Goal: Check status: Check status

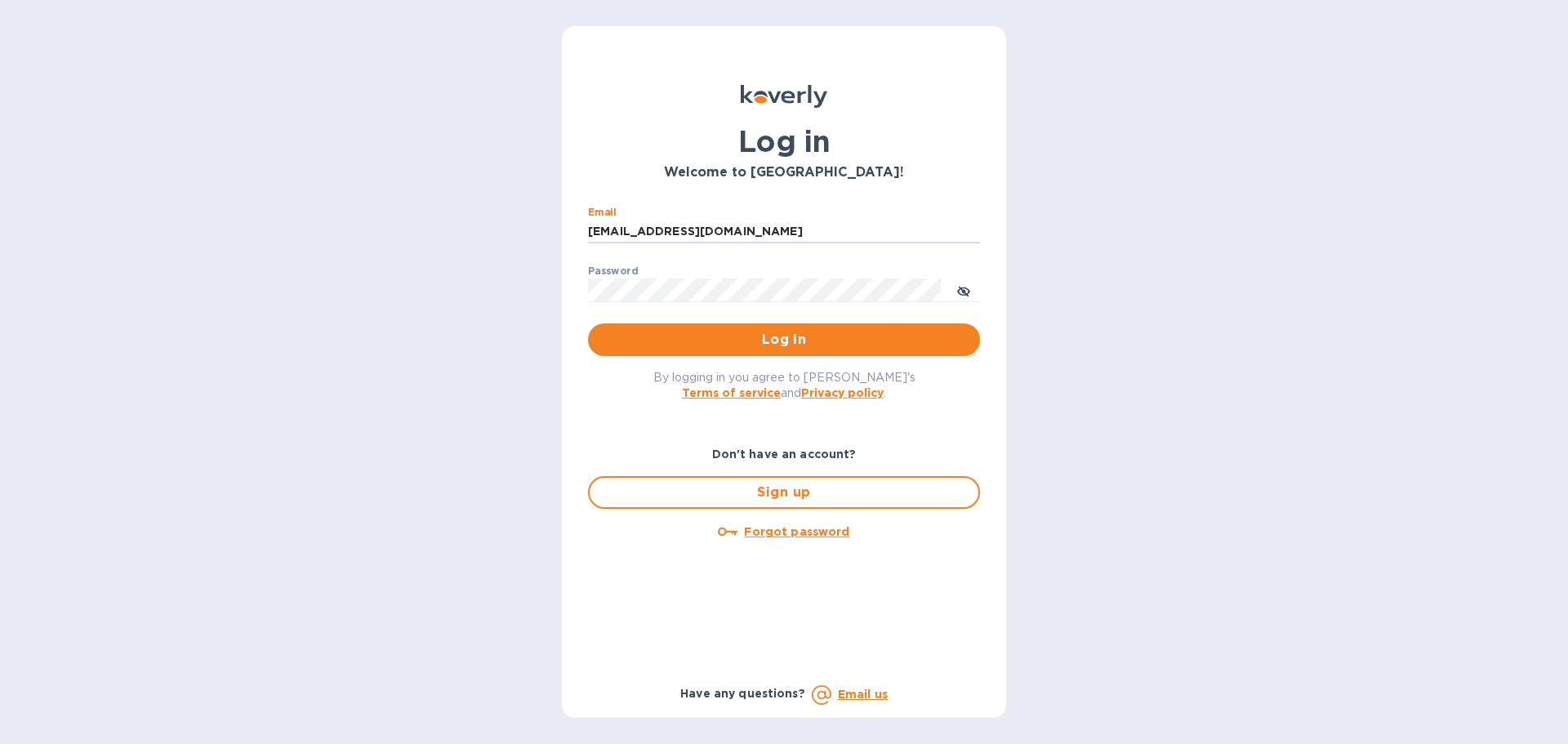
drag, startPoint x: 736, startPoint y: 233, endPoint x: 537, endPoint y: 232, distance: 199.0
click at [538, 232] on div "Log in Welcome to [GEOGRAPHIC_DATA]! Email [EMAIL_ADDRESS][DOMAIN_NAME] ​ Passw…" at bounding box center [784, 372] width 1568 height 744
type input "[EMAIL_ADDRESS][DOMAIN_NAME]"
click at [715, 346] on span "Log in" at bounding box center [784, 340] width 366 height 20
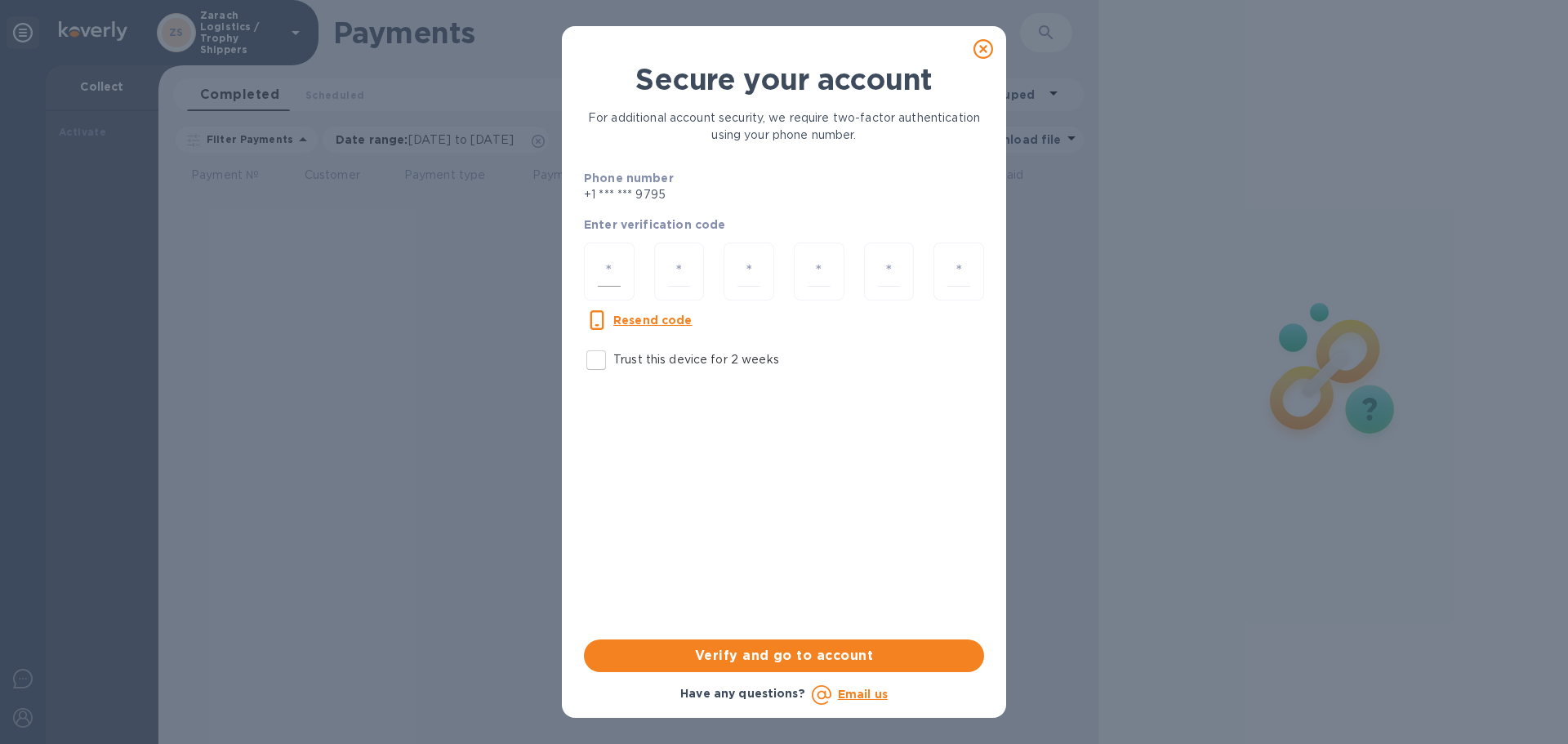
click at [613, 263] on input "number" at bounding box center [609, 272] width 23 height 30
type input "5"
type input "9"
type input "4"
type input "1"
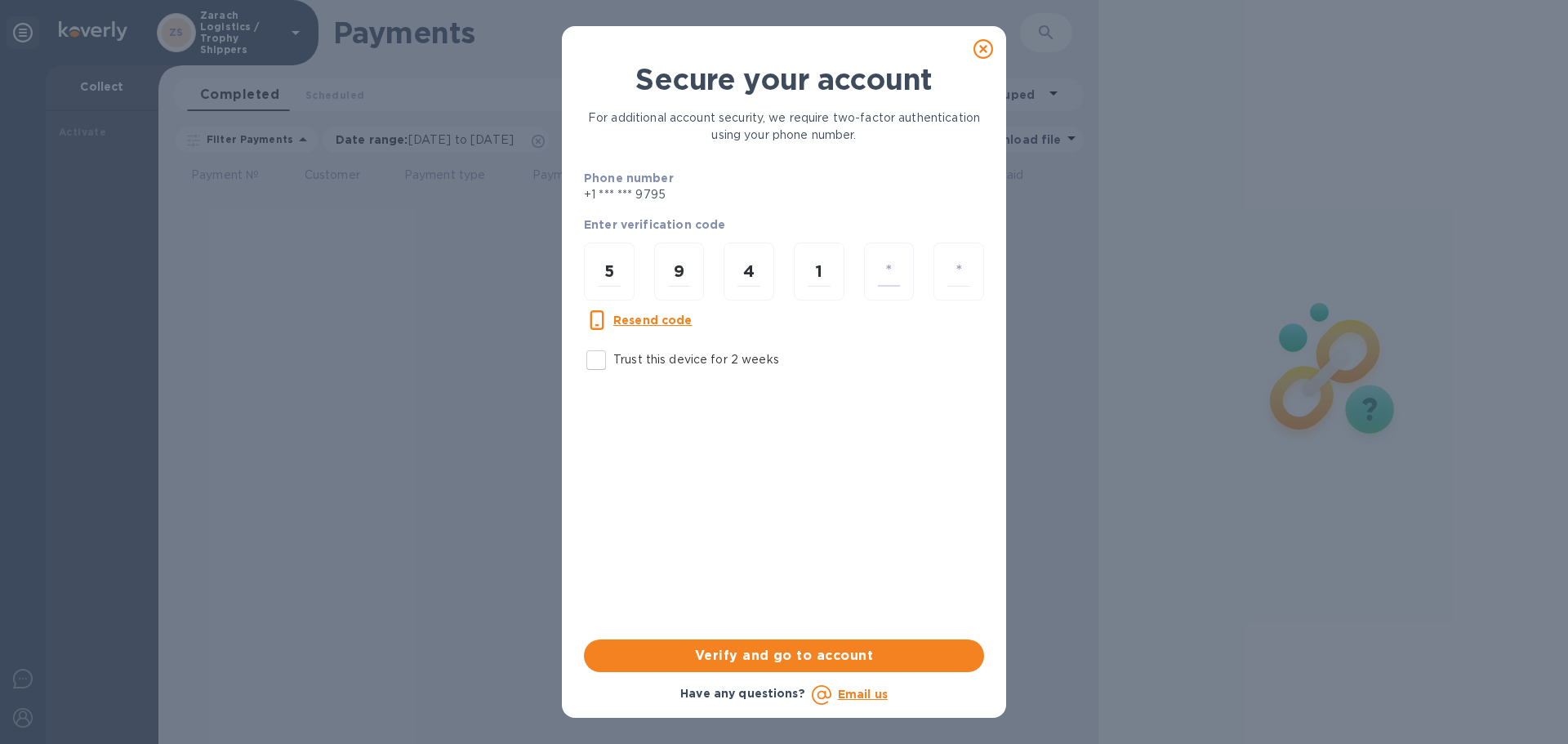
type input "0"
type input "6"
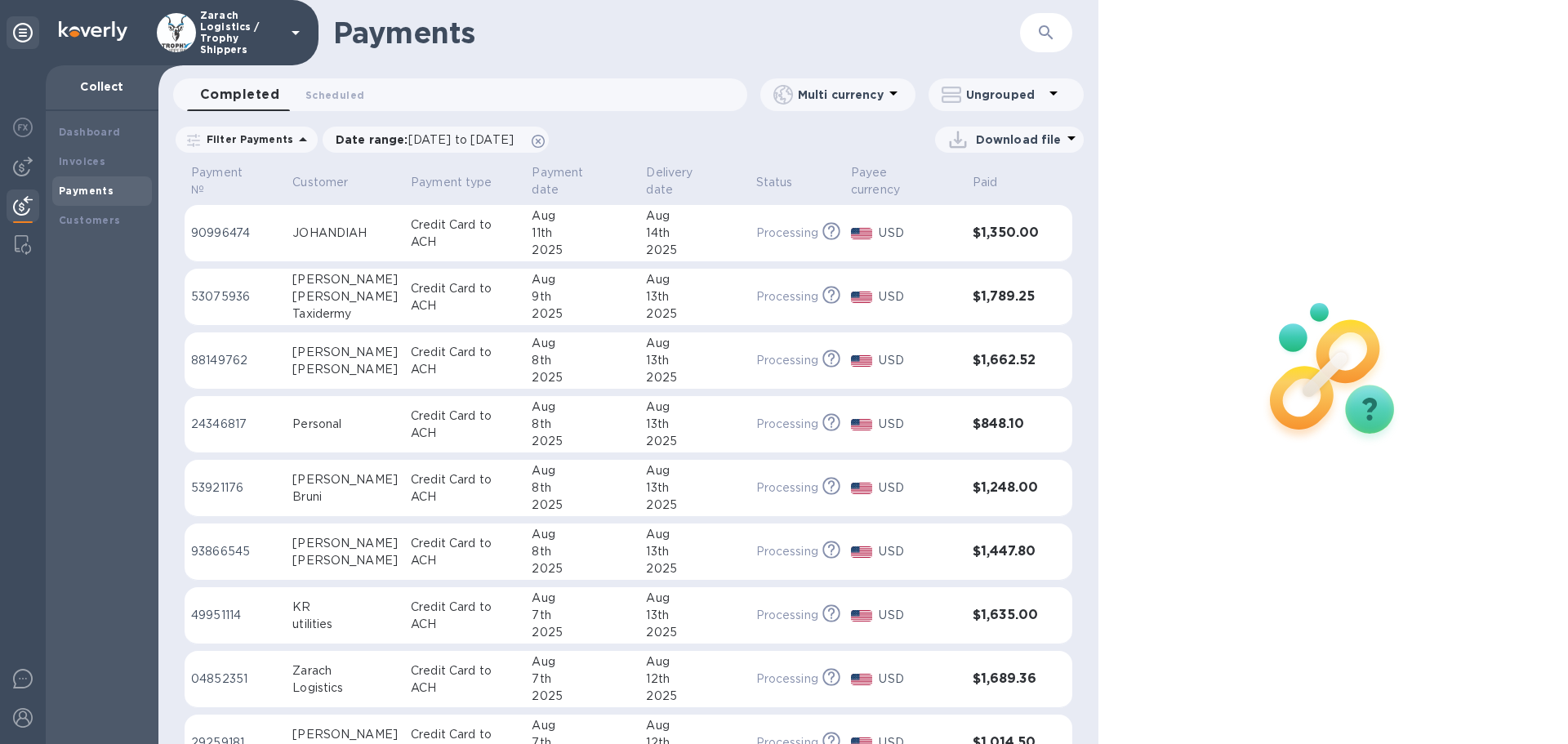
click at [222, 352] on p "88149762" at bounding box center [234, 361] width 88 height 17
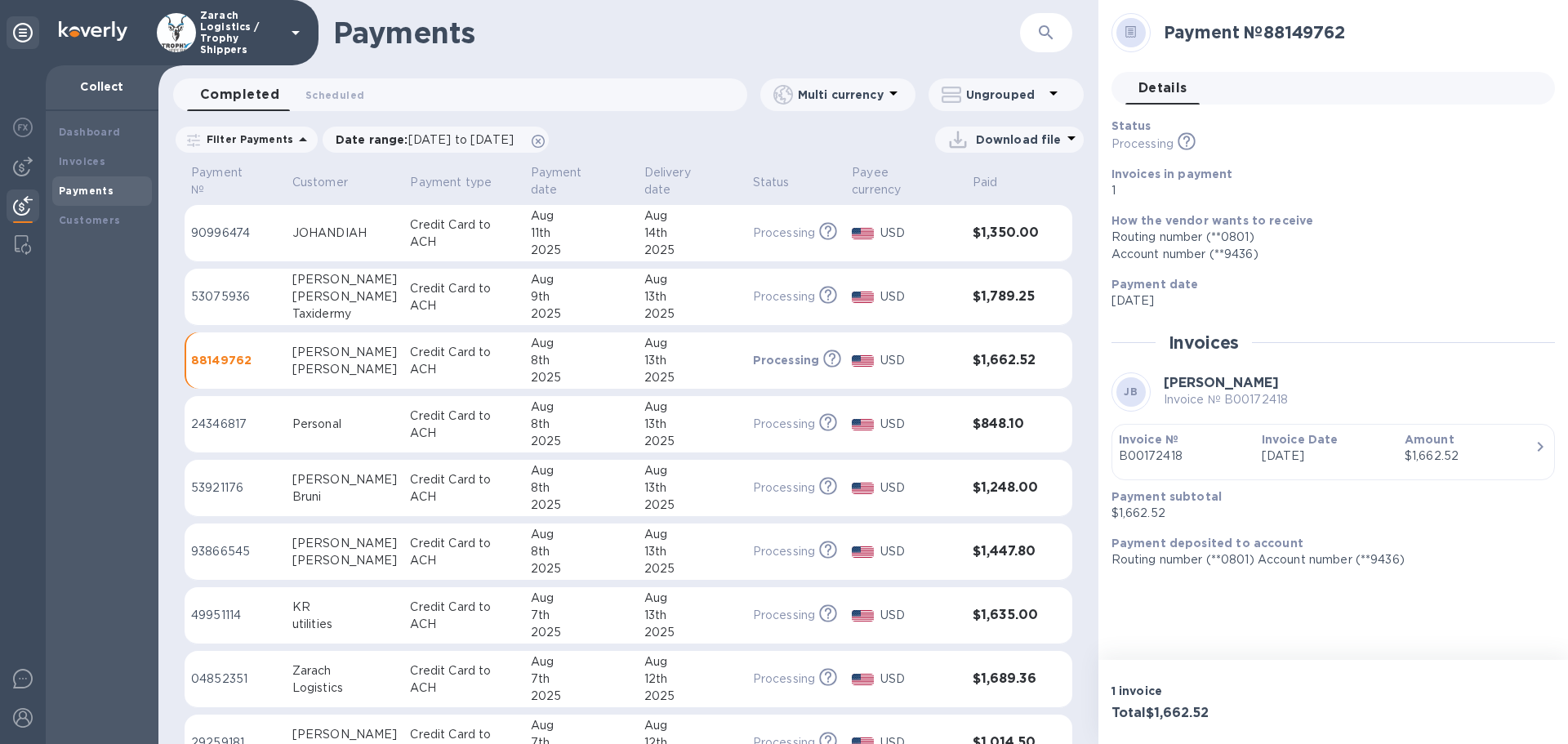
click at [209, 288] on p "53075936" at bounding box center [234, 296] width 88 height 17
